Goal: Communication & Community: Answer question/provide support

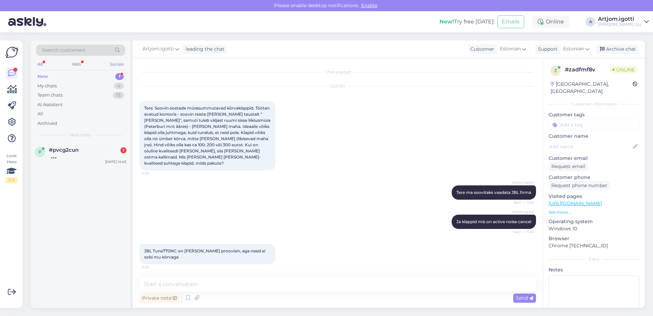
scroll to position [459, 0]
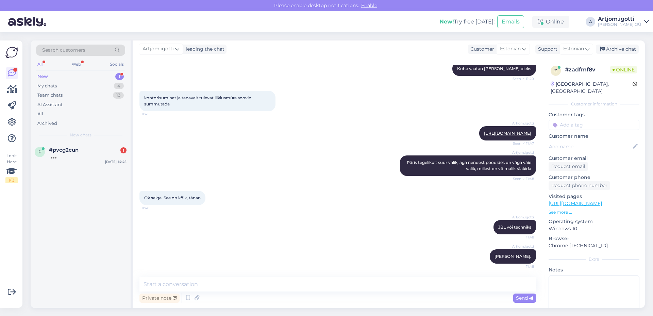
click at [87, 147] on div "#pvcg2cun 1" at bounding box center [88, 150] width 78 height 6
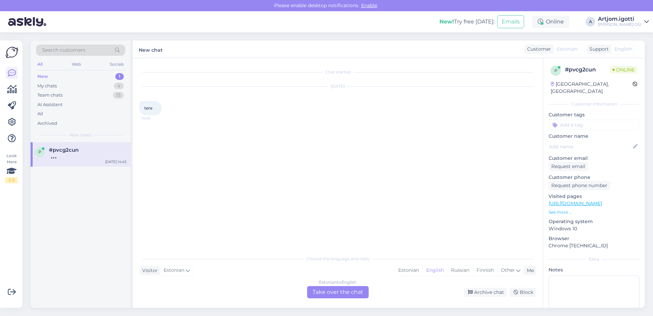
drag, startPoint x: 410, startPoint y: 271, endPoint x: 361, endPoint y: 284, distance: 50.5
click at [409, 271] on div "Estonian" at bounding box center [409, 270] width 28 height 10
click at [348, 293] on div "Estonian to Estonian Take over the chat" at bounding box center [338, 292] width 62 height 12
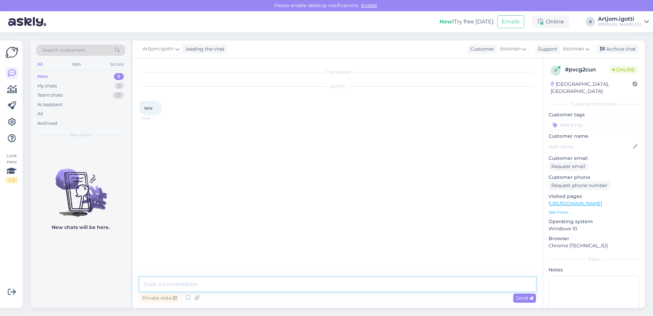
click at [304, 284] on textarea at bounding box center [337, 284] width 397 height 14
type textarea "Tere"
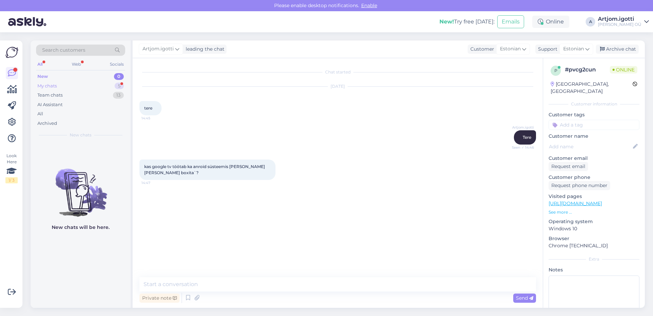
click at [79, 84] on div "My chats 5" at bounding box center [80, 86] width 89 height 10
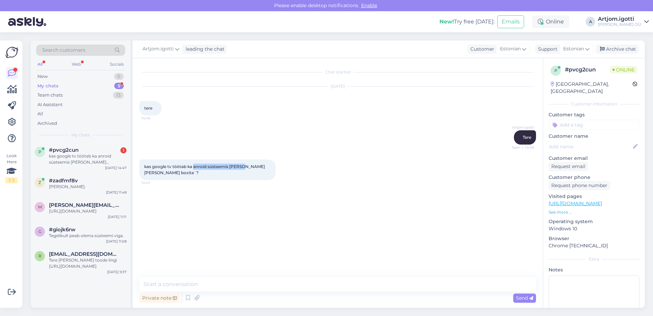
drag, startPoint x: 194, startPoint y: 164, endPoint x: 242, endPoint y: 170, distance: 48.3
click at [242, 170] on div "kas google tv töötab ka anroid süsteemis [PERSON_NAME] [PERSON_NAME] boxita`? 1…" at bounding box center [207, 170] width 136 height 20
click at [207, 287] on textarea at bounding box center [337, 284] width 397 height 14
click at [171, 279] on textarea at bounding box center [337, 284] width 397 height 14
type textarea "P"
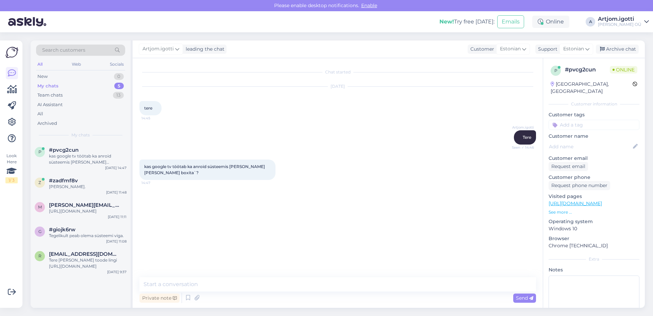
click at [145, 167] on span "kas google tv töötab ka anroid süsteemis [PERSON_NAME] [PERSON_NAME] boxita`?" at bounding box center [205, 169] width 122 height 11
drag, startPoint x: 145, startPoint y: 167, endPoint x: 227, endPoint y: 167, distance: 82.3
click at [227, 167] on span "kas google tv töötab ka anroid süsteemis [PERSON_NAME] [PERSON_NAME] boxita`?" at bounding box center [205, 169] width 122 height 11
copy span "kas google tv töötab ka anroid süsteemis"
drag, startPoint x: 217, startPoint y: 283, endPoint x: 220, endPoint y: 278, distance: 5.8
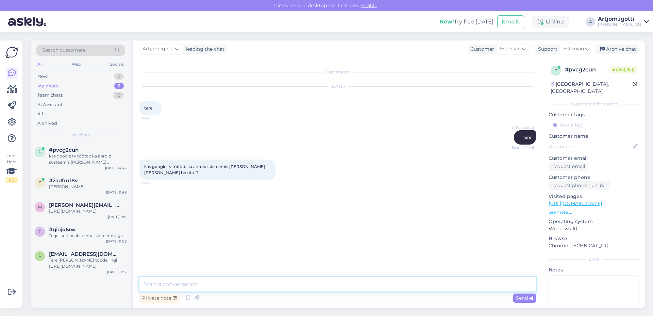
click at [217, 283] on textarea at bounding box center [337, 284] width 397 height 14
paste textarea "Jah – Google TV töötab Androidi peal. Põhimõtteliselt on Google TV Android TV u…"
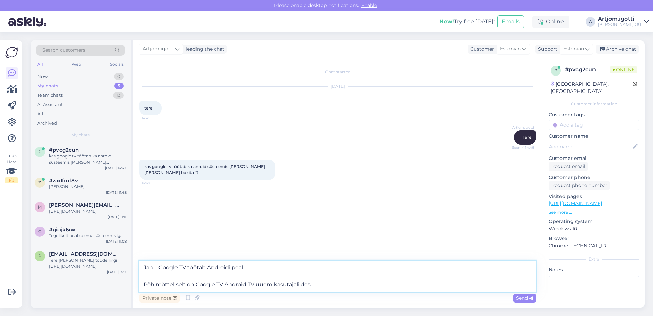
click at [157, 268] on textarea "Jah – Google TV töötab Androidi peal. Põhimõtteliselt on Google TV Android TV u…" at bounding box center [337, 276] width 397 height 31
click at [193, 278] on textarea "Jah, Google TV töötab Androidi peal. Põhimõtteliselt on Google TV Android TV uu…" at bounding box center [337, 276] width 397 height 31
type textarea "Jah, Google TV töötab Androidi peal. Põhimõtteliselt on Google TV Android TV uu…"
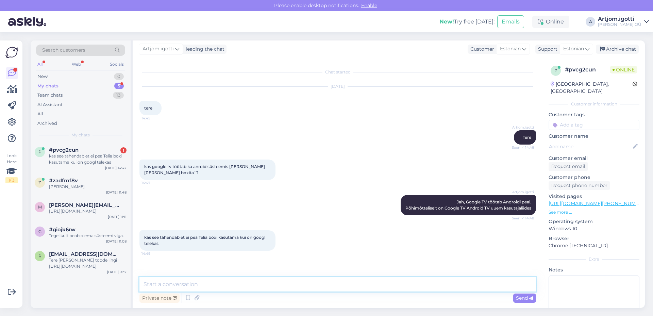
click at [248, 286] on textarea at bounding box center [337, 284] width 397 height 14
type textarea "T"
type textarea "Ei pea google teleka sees peab olema Telia app"
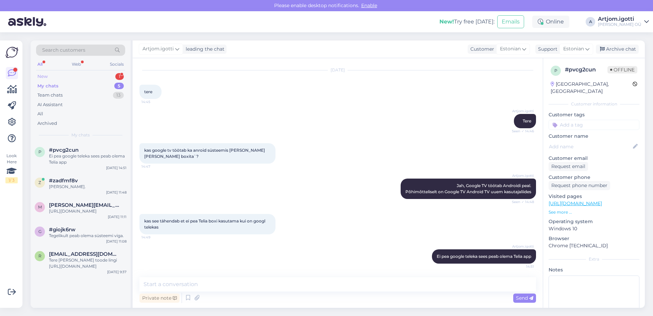
click at [87, 77] on div "New 1" at bounding box center [80, 77] width 89 height 10
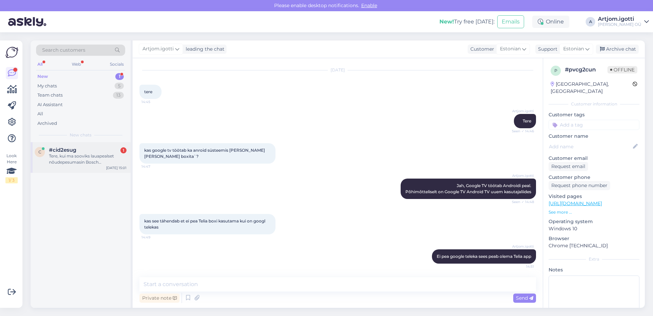
click at [82, 156] on div "Tere, kui ma sooviks lauapealset nõudepesumasin Bosch SKS62E38EU,, aga see näit…" at bounding box center [88, 159] width 78 height 12
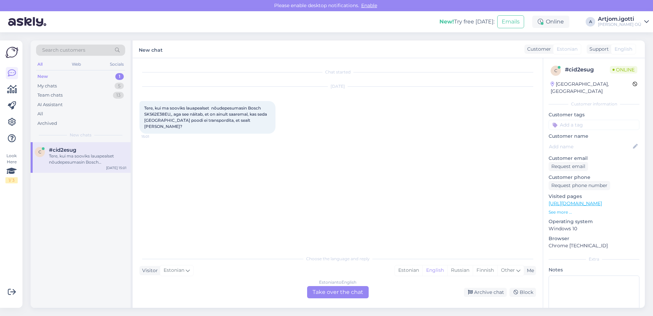
click at [205, 120] on span "Tere, kui ma sooviks lauapealset nõudepesumasin Bosch SKS62E38EU,, aga see näit…" at bounding box center [206, 116] width 124 height 23
click at [408, 272] on div "Estonian" at bounding box center [409, 270] width 28 height 10
click at [333, 290] on div "Estonian to Estonian Take over the chat" at bounding box center [338, 292] width 62 height 12
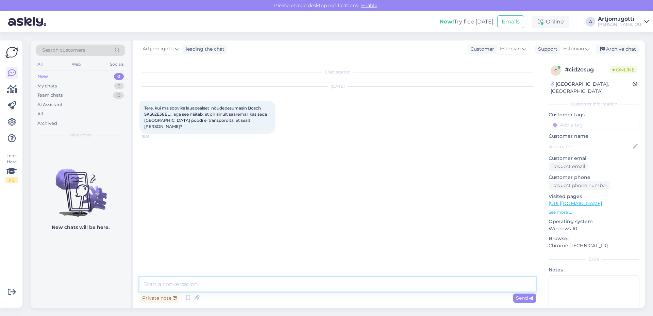
click at [213, 280] on textarea at bounding box center [337, 284] width 397 height 14
type textarea "K"
type textarea "t"
click at [152, 116] on span "Tere, kui ma sooviks lauapealset nõudepesumasin Bosch SKS62E38EU,, aga see näit…" at bounding box center [206, 116] width 124 height 23
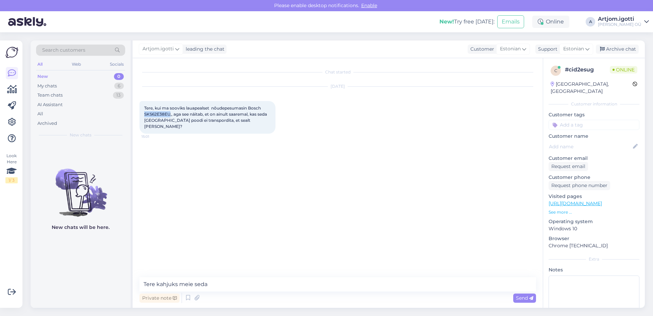
copy span "SKS62E38EU"
click at [214, 284] on textarea "Tere kahjuks meie seda" at bounding box center [337, 284] width 397 height 14
drag, startPoint x: 239, startPoint y: 288, endPoint x: 232, endPoint y: 287, distance: 7.6
click at [232, 288] on textarea "Tere kahjuks [PERSON_NAME] ole [GEOGRAPHIC_DATA]" at bounding box center [337, 284] width 397 height 14
type textarea "Tere kahjuks [PERSON_NAME] ole laos ja on võimlus ainult kulleriga tellida."
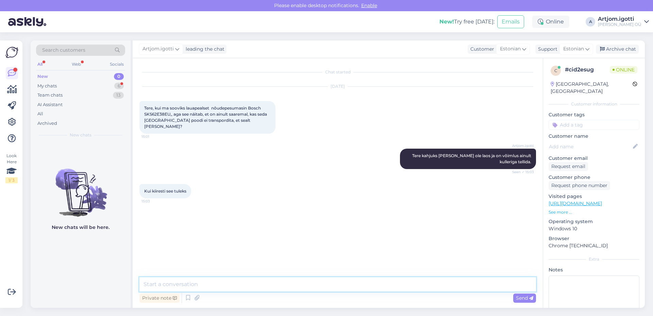
click at [268, 288] on textarea at bounding box center [337, 284] width 397 height 14
click at [260, 285] on textarea "Ma pakkun, et saadavad esmaspäeval" at bounding box center [337, 284] width 397 height 14
type textarea "Ma pakkun, et saadavad esmaspäeval ja 1-4 tööpäeva jooksul tuleb teie juurde."
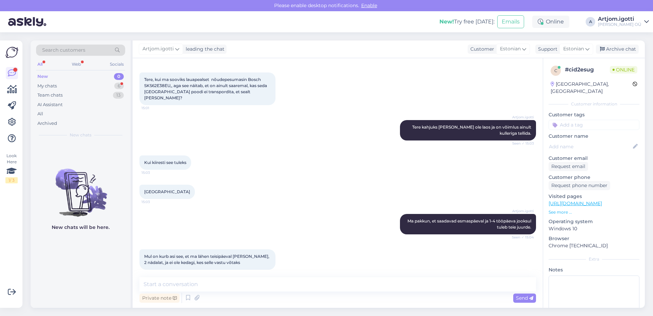
scroll to position [58, 0]
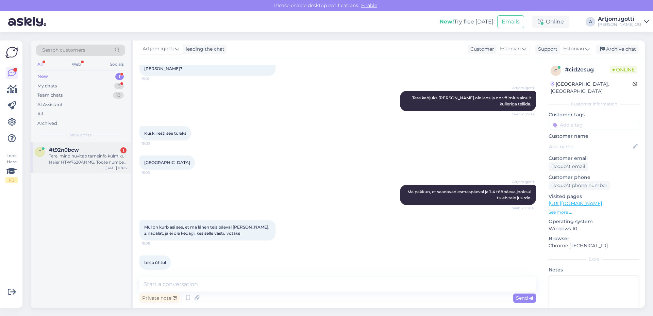
click at [89, 162] on div "Tere, mind huvitab tarneinfo külmikul Haier HTW7620ANMG. Toote number 251090796" at bounding box center [88, 159] width 78 height 12
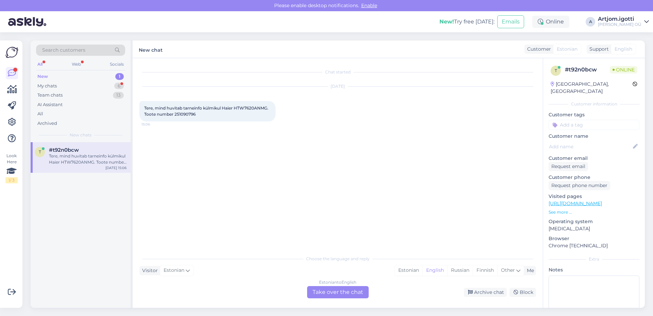
scroll to position [0, 0]
click at [184, 114] on span "Tere, mind huvitab tarneinfo külmikul Haier HTW7620ANMG. Toote number 251090796" at bounding box center [206, 110] width 125 height 11
copy div "251090796 15:06"
click at [440, 272] on div "English" at bounding box center [434, 270] width 25 height 10
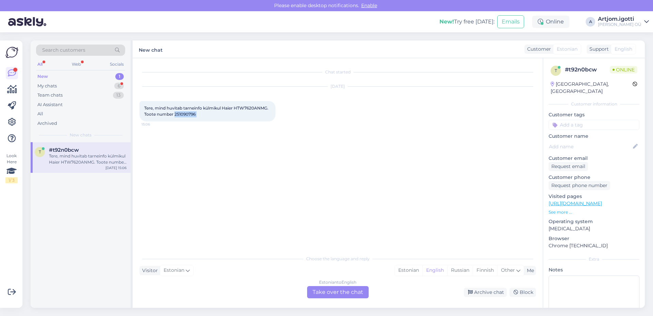
drag, startPoint x: 404, startPoint y: 268, endPoint x: 332, endPoint y: 283, distance: 74.3
click at [404, 268] on div "Estonian" at bounding box center [409, 270] width 28 height 10
click at [324, 294] on div "Estonian to Estonian Take over the chat" at bounding box center [338, 292] width 62 height 12
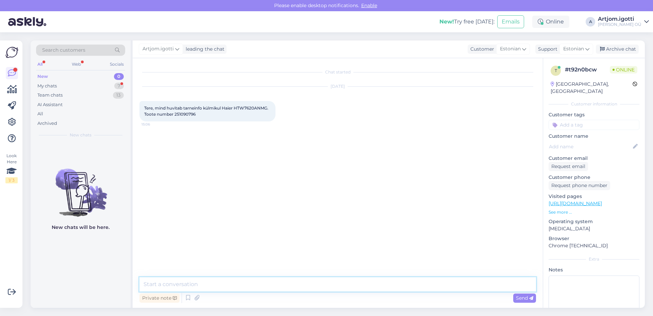
drag, startPoint x: 258, startPoint y: 285, endPoint x: 260, endPoint y: 281, distance: 4.4
click at [258, 285] on textarea at bounding box center [337, 284] width 397 height 14
drag, startPoint x: 225, startPoint y: 290, endPoint x: 156, endPoint y: 286, distance: 68.9
click at [156, 286] on textarea "Tere Jah, mis täpsemalt hv" at bounding box center [337, 280] width 397 height 22
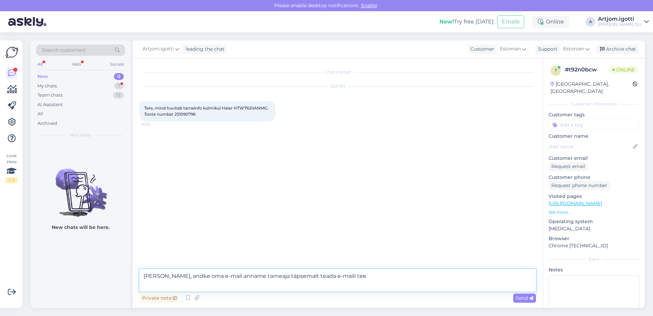
type textarea "[PERSON_NAME], andke oma e-mail anname tarneaja täpsemalt teada e-[PERSON_NAME]"
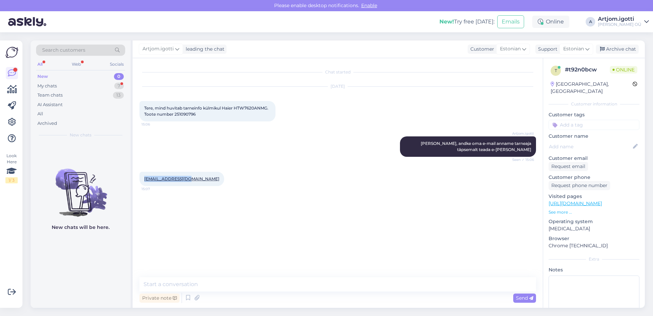
drag, startPoint x: 192, startPoint y: 185, endPoint x: 139, endPoint y: 184, distance: 52.7
click at [139, 184] on div "[EMAIL_ADDRESS][DOMAIN_NAME] 15:07" at bounding box center [181, 179] width 85 height 14
copy link "[EMAIL_ADDRESS][DOMAIN_NAME]"
click at [63, 89] on div "My chats 7" at bounding box center [80, 86] width 89 height 10
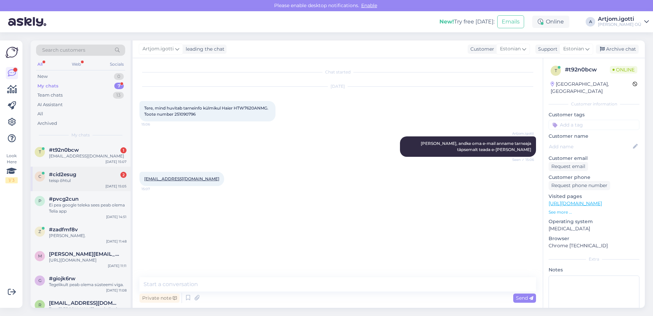
click at [77, 178] on div "teisp õhtul" at bounding box center [88, 181] width 78 height 6
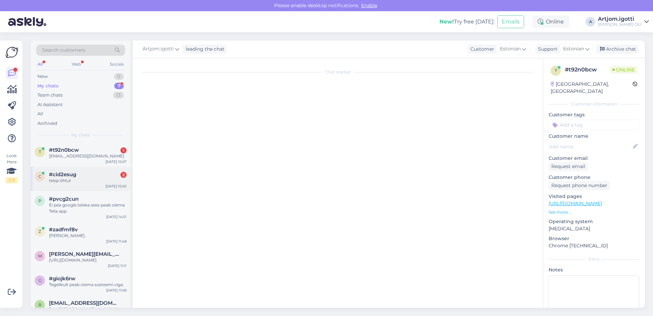
scroll to position [58, 0]
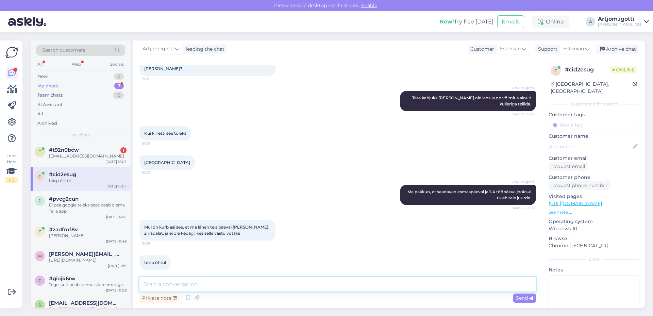
click at [208, 278] on textarea at bounding box center [337, 284] width 397 height 14
type textarea "Meil lihtsalt kahjuks meie [PERSON_NAME] käi [GEOGRAPHIC_DATA]"
drag, startPoint x: 281, startPoint y: 283, endPoint x: 120, endPoint y: 271, distance: 161.6
click at [119, 272] on div "Search customers All Web Socials New 0 My chats 7 Team chats 13 AI Assistant Al…" at bounding box center [338, 173] width 614 height 267
click at [80, 159] on div "[EMAIL_ADDRESS][DOMAIN_NAME]" at bounding box center [88, 156] width 78 height 6
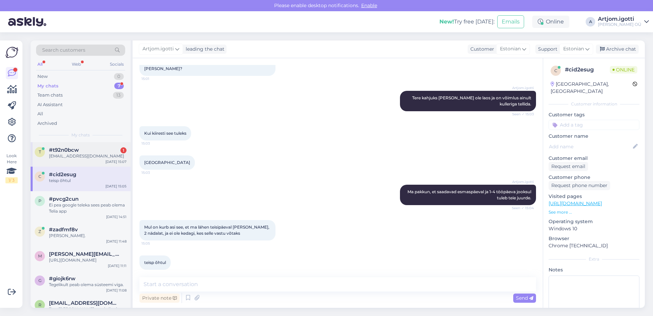
scroll to position [0, 0]
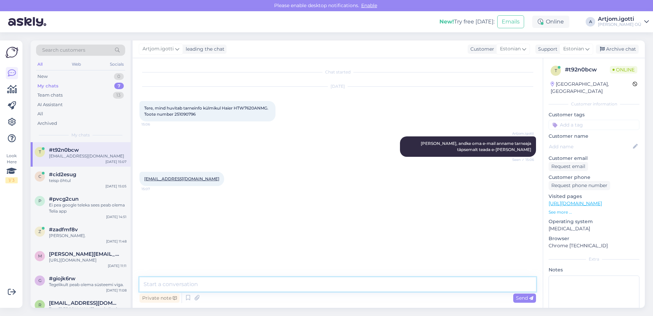
click at [200, 282] on textarea at bounding box center [337, 284] width 397 height 14
type textarea "[PERSON_NAME] e-[PERSON_NAME], [PERSON_NAME] vastust tootejuhi [PERSON_NAME]"
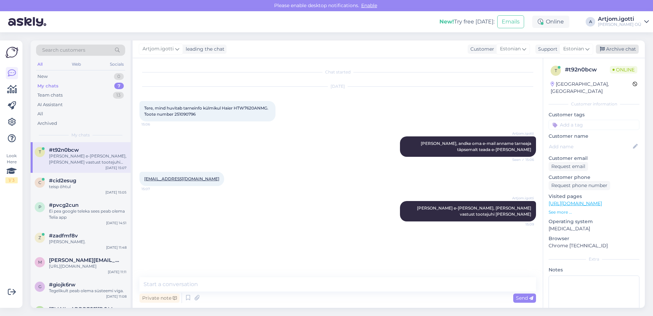
click at [614, 51] on div "Archive chat" at bounding box center [617, 49] width 43 height 9
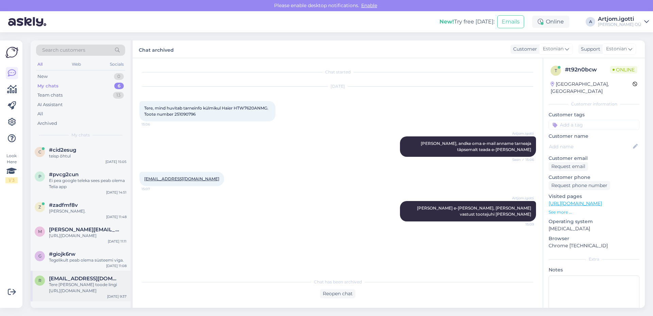
click at [71, 282] on span "[EMAIL_ADDRESS][DOMAIN_NAME]" at bounding box center [84, 278] width 71 height 6
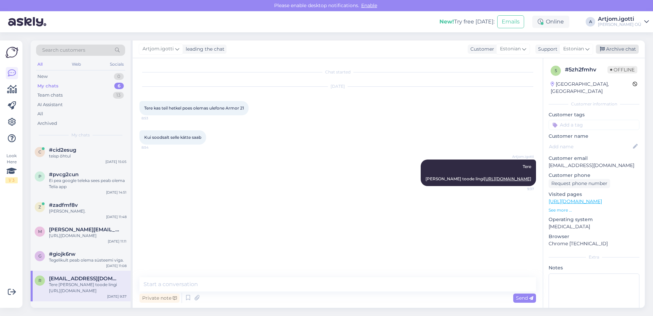
click at [613, 47] on div "Archive chat" at bounding box center [617, 49] width 43 height 9
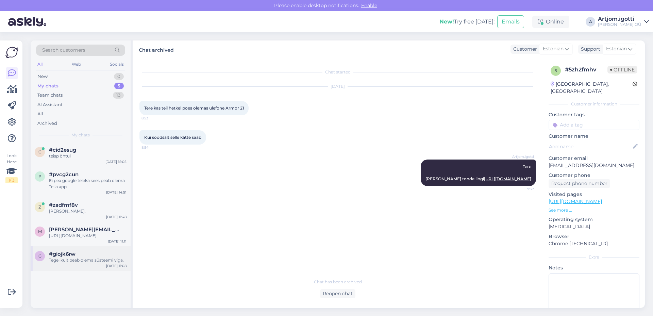
click at [59, 257] on span "#giojk6rw" at bounding box center [62, 254] width 27 height 6
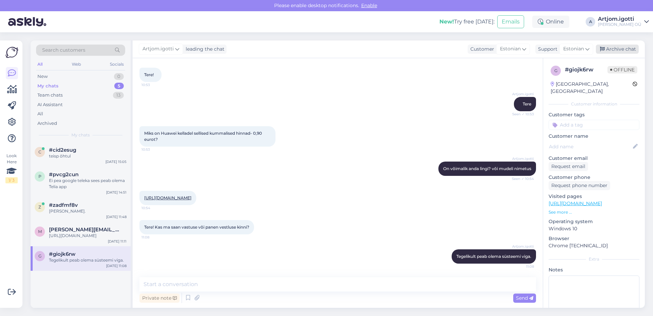
click at [610, 48] on div "Archive chat" at bounding box center [617, 49] width 43 height 9
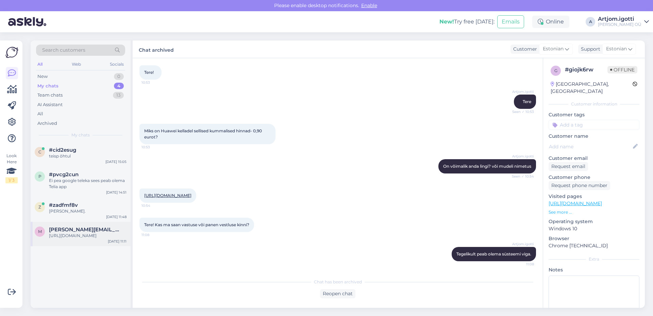
click at [86, 223] on div "m [PERSON_NAME][EMAIL_ADDRESS][DOMAIN_NAME] [URL][DOMAIN_NAME] [DATE] 11:11" at bounding box center [81, 234] width 100 height 24
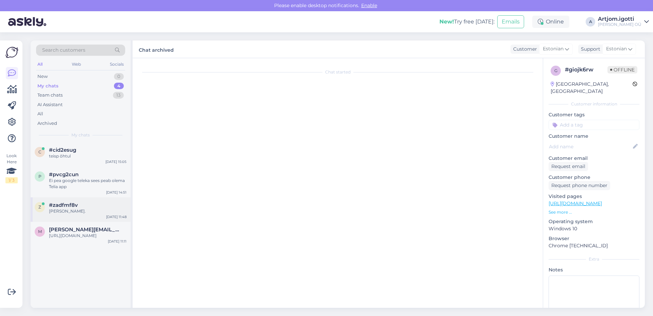
scroll to position [0, 0]
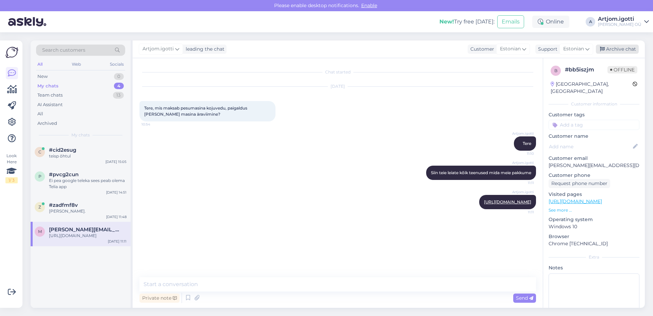
click at [623, 49] on div "Archive chat" at bounding box center [617, 49] width 43 height 9
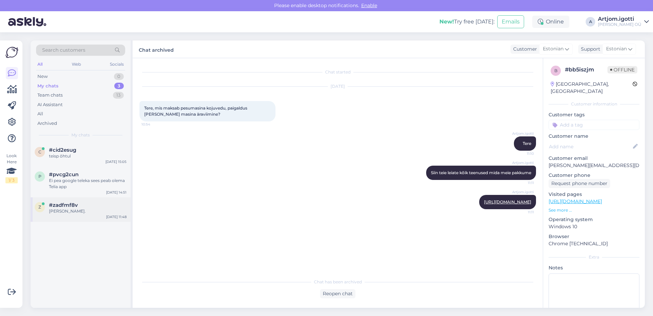
click at [75, 208] on span "#zadfmf8v" at bounding box center [63, 205] width 29 height 6
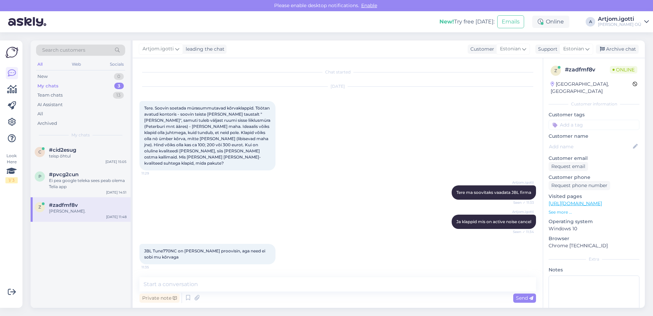
scroll to position [459, 0]
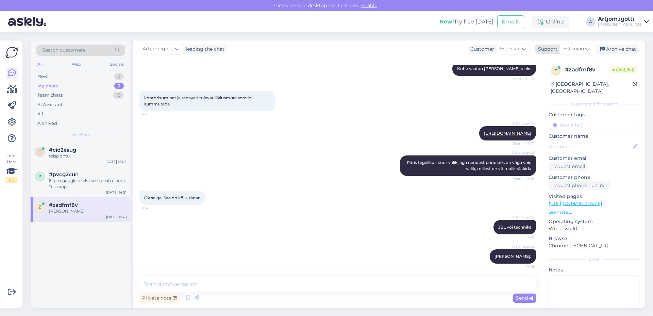
drag, startPoint x: 612, startPoint y: 46, endPoint x: 602, endPoint y: 49, distance: 9.8
click at [612, 46] on div "Archive chat" at bounding box center [617, 49] width 43 height 9
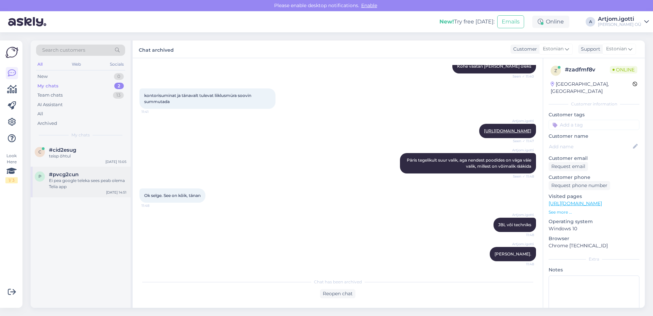
click at [50, 180] on div "Ei pea google teleka sees peab olema Telia app" at bounding box center [88, 184] width 78 height 12
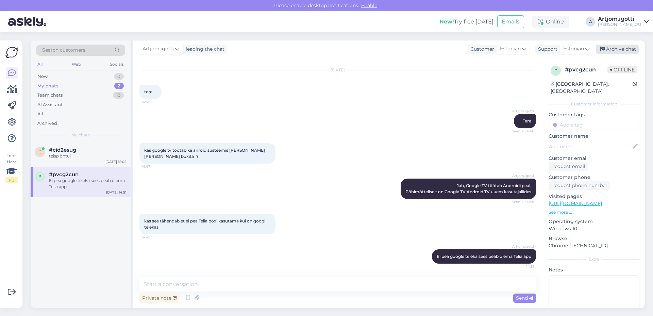
click at [613, 48] on div "Archive chat" at bounding box center [617, 49] width 43 height 9
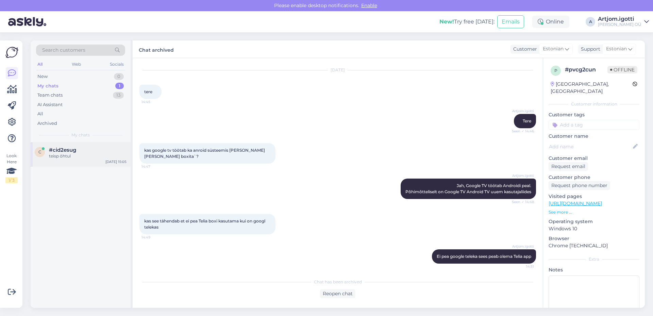
click at [89, 145] on div "c #cid2esug teisp õhtul [DATE] 15:05" at bounding box center [81, 154] width 100 height 24
